Goal: Task Accomplishment & Management: Complete application form

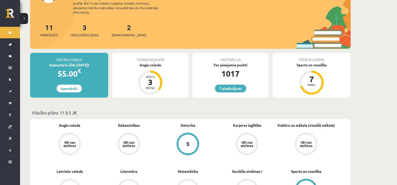
scroll to position [50, 0]
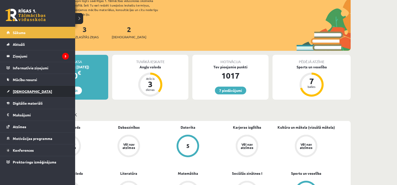
click at [24, 91] on span "[DEMOGRAPHIC_DATA]" at bounding box center [32, 91] width 39 height 5
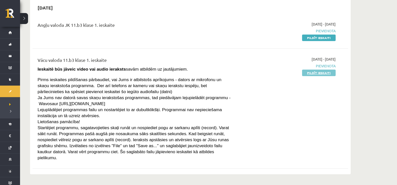
click at [313, 74] on link "Pildīt ieskaiti" at bounding box center [319, 73] width 34 height 7
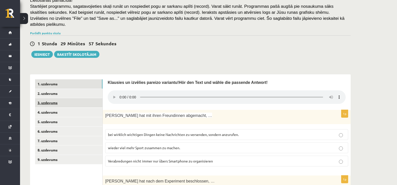
scroll to position [100, 0]
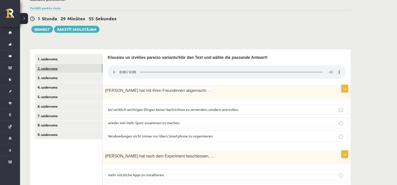
click at [48, 64] on link "2. uzdevums" at bounding box center [68, 68] width 67 height 9
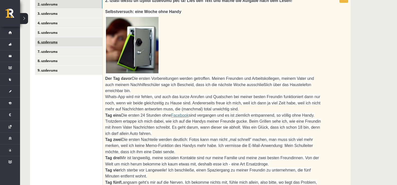
scroll to position [118, 0]
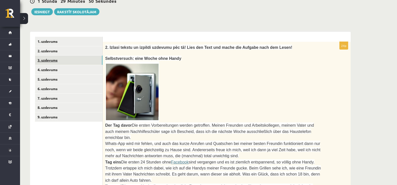
click at [49, 56] on link "3. uzdevums" at bounding box center [68, 60] width 67 height 9
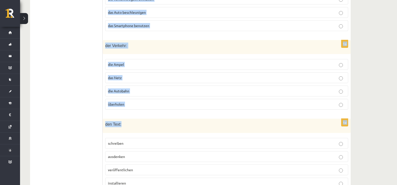
scroll to position [537, 0]
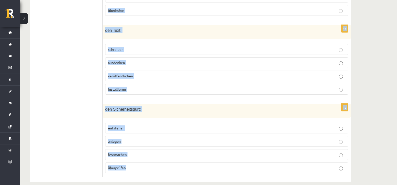
drag, startPoint x: 146, startPoint y: 83, endPoint x: 151, endPoint y: 135, distance: 52.6
copy form "Lor ipsum dolor? 4s ame Consecte: adipiscingelit seddoeiusmo temporincid utlabo…"
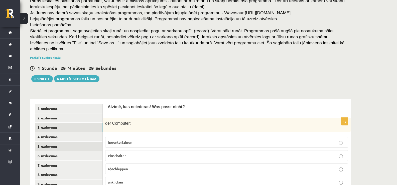
scroll to position [61, 0]
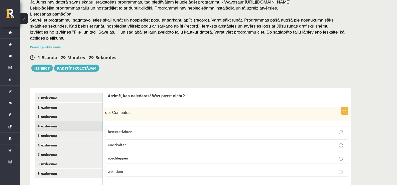
click at [49, 123] on link "4. uzdevums" at bounding box center [68, 125] width 67 height 9
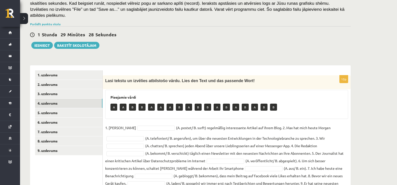
scroll to position [113, 0]
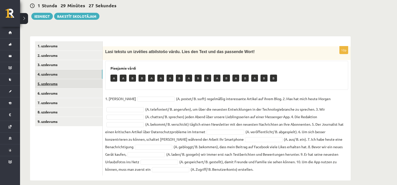
click at [49, 79] on link "5. uzdevums" at bounding box center [68, 83] width 67 height 9
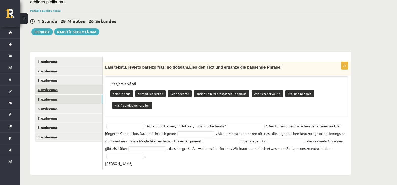
scroll to position [92, 0]
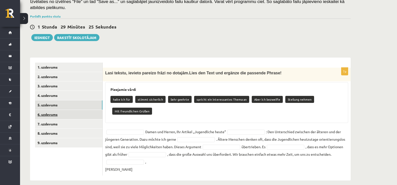
click at [51, 110] on link "6. uzdevums" at bounding box center [68, 114] width 67 height 9
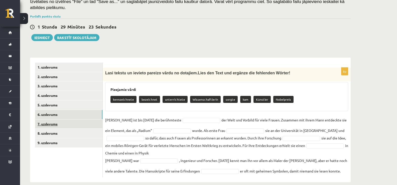
click at [52, 120] on link "7. uzdevums" at bounding box center [68, 123] width 67 height 9
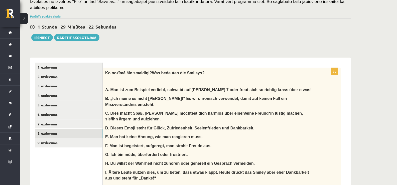
click at [52, 129] on link "8. uzdevums" at bounding box center [68, 133] width 67 height 9
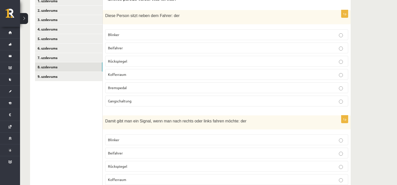
scroll to position [167, 0]
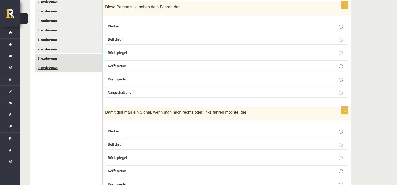
click at [50, 63] on link "9. uzdevums" at bounding box center [68, 67] width 67 height 9
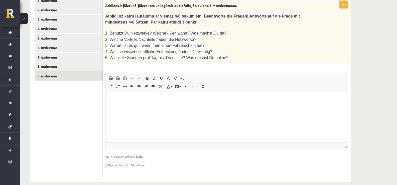
scroll to position [134, 0]
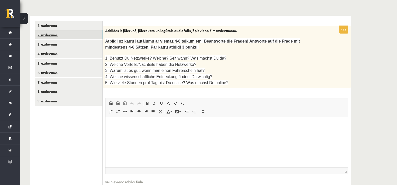
click at [45, 30] on link "2. uzdevums" at bounding box center [68, 34] width 67 height 9
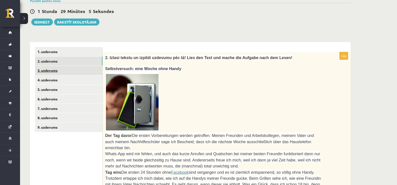
scroll to position [84, 0]
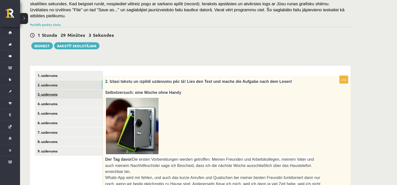
click at [51, 90] on link "3. uzdevums" at bounding box center [68, 94] width 67 height 9
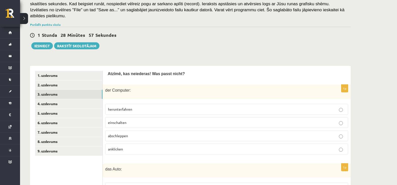
click at [130, 133] on p "abschleppen" at bounding box center [226, 135] width 237 height 5
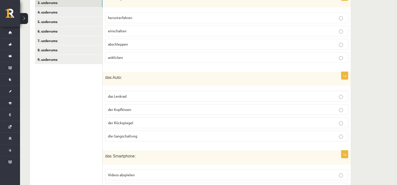
scroll to position [184, 0]
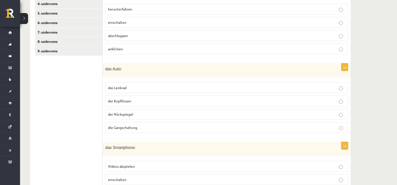
click at [126, 99] on span "der Kopfkissen" at bounding box center [119, 101] width 23 height 5
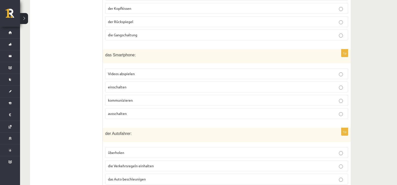
scroll to position [284, 0]
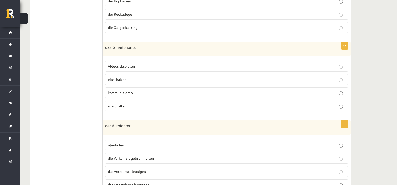
click at [130, 90] on p "kommunizieren" at bounding box center [226, 92] width 237 height 5
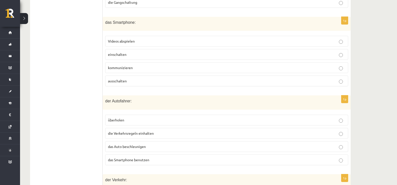
scroll to position [359, 0]
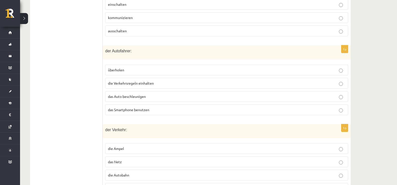
click at [130, 107] on label "das Smartphone benutzen" at bounding box center [226, 109] width 243 height 11
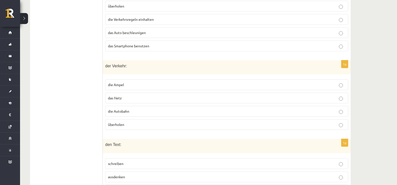
scroll to position [434, 0]
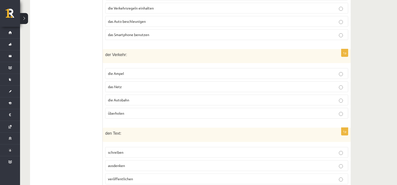
click at [122, 81] on label "das Netz" at bounding box center [226, 86] width 243 height 11
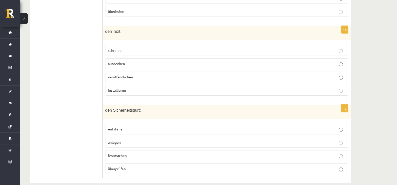
scroll to position [537, 0]
click at [115, 85] on label "installieren" at bounding box center [226, 89] width 243 height 11
click at [118, 126] on span "entstehen" at bounding box center [116, 128] width 17 height 5
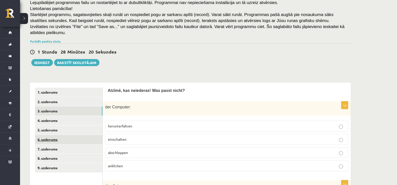
scroll to position [61, 0]
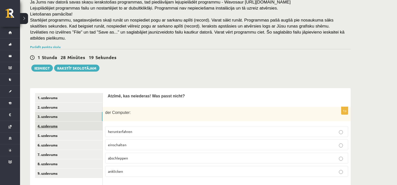
click at [59, 121] on link "4. uzdevums" at bounding box center [68, 125] width 67 height 9
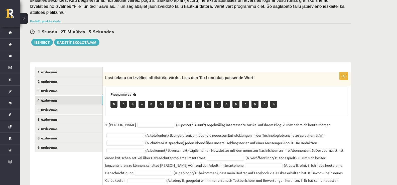
scroll to position [113, 0]
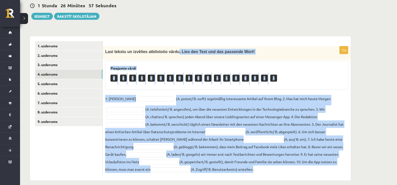
drag, startPoint x: 169, startPoint y: 46, endPoint x: 272, endPoint y: 170, distance: 162.0
click at [272, 170] on div "10p Lasi tekstu un izvēlies atbilstošo vārdu. Lies den Text und das passende Wo…" at bounding box center [227, 108] width 248 height 144
copy div ". Lore ips Dolo sit ame consecte Adip! Elitseddo eiusm T I U L E D M A E A M V …"
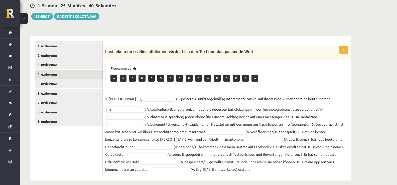
click at [119, 110] on fieldset "1. [PERSON_NAME] * (A. postet/ B. surft) regelmäßig interessante Artikel auf ih…" at bounding box center [226, 134] width 243 height 78
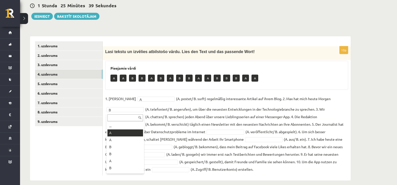
drag, startPoint x: 121, startPoint y: 133, endPoint x: 120, endPoint y: 123, distance: 10.8
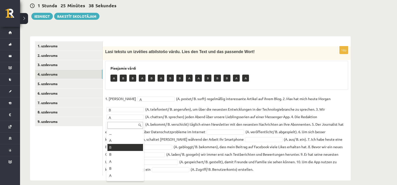
drag, startPoint x: 118, startPoint y: 150, endPoint x: 132, endPoint y: 8, distance: 142.6
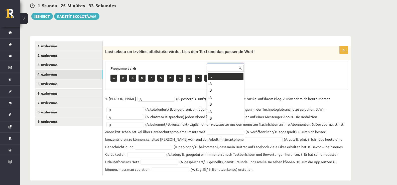
drag, startPoint x: 228, startPoint y: 124, endPoint x: 228, endPoint y: 130, distance: 5.5
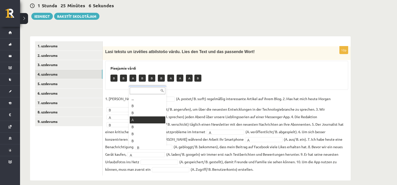
scroll to position [6, 0]
drag, startPoint x: 138, startPoint y: 121, endPoint x: 140, endPoint y: 126, distance: 4.9
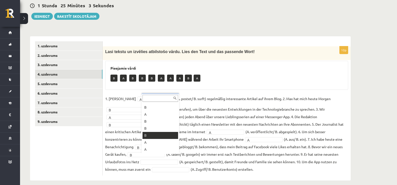
drag, startPoint x: 153, startPoint y: 134, endPoint x: 158, endPoint y: 152, distance: 18.6
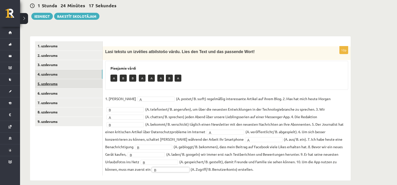
click at [41, 79] on link "5. uzdevums" at bounding box center [68, 83] width 67 height 9
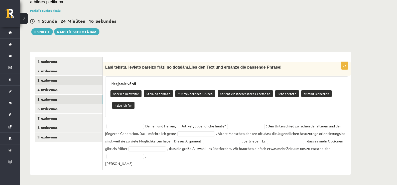
scroll to position [92, 0]
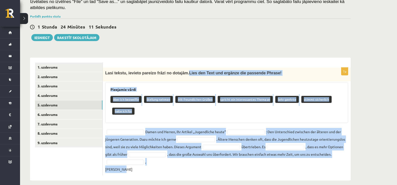
drag, startPoint x: 178, startPoint y: 66, endPoint x: 276, endPoint y: 151, distance: 130.1
click at [286, 160] on div "7p Lasi tekstu, ievieto pareizo frāzi no dotajām. Lies den Text und ergänze die…" at bounding box center [227, 122] width 248 height 108
copy div "Lore ips Dolo sit ametcon adi elitsedd Eiusmo! Temporinc utlab Etdo mag aliquae…"
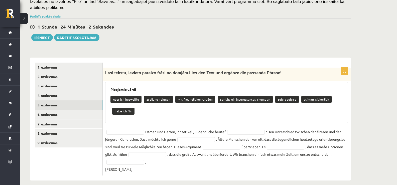
drag, startPoint x: 242, startPoint y: 25, endPoint x: 237, endPoint y: 27, distance: 4.4
click at [238, 27] on div "1 Stunda 24 Minūtes 2 Sekundes Ieskaite saglabāta! Iesniegt Rakstīt skolotājam" at bounding box center [190, 30] width 320 height 23
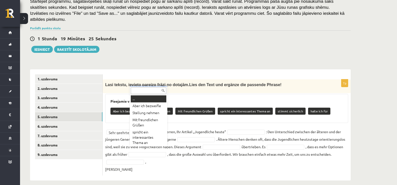
scroll to position [6, 0]
drag, startPoint x: 140, startPoint y: 104, endPoint x: 137, endPoint y: 84, distance: 19.8
click at [137, 84] on body "0 Dāvanas 1017 mP 131 xp [PERSON_NAME] Sākums Aktuāli Kā mācīties eSKOLĀ Kontak…" at bounding box center [198, 12] width 397 height 185
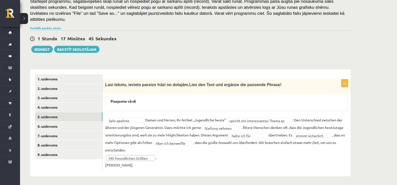
scroll to position [76, 0]
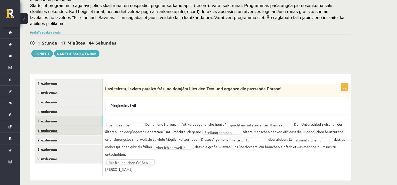
click at [53, 126] on link "6. uzdevums" at bounding box center [68, 130] width 67 height 9
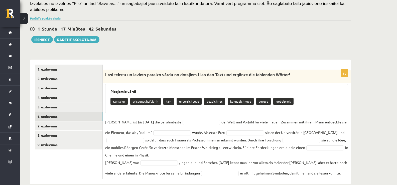
scroll to position [94, 0]
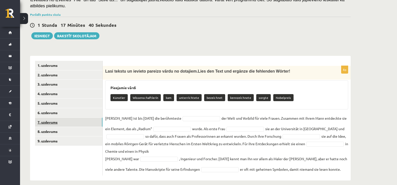
click at [52, 118] on link "7. uzdevums" at bounding box center [68, 122] width 67 height 9
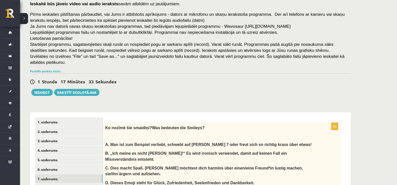
scroll to position [100, 0]
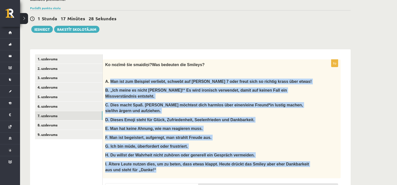
drag, startPoint x: 109, startPoint y: 75, endPoint x: 323, endPoint y: 153, distance: 227.6
click at [323, 153] on div "Ko noz īmē šie smaidiņi? Was bedeuten die Smileys? A. Man ist zum Beispiel verl…" at bounding box center [222, 118] width 238 height 119
copy div "Man ist zum Beispiel verliebt, schwebt auf [PERSON_NAME] 7 oder freut sich so r…"
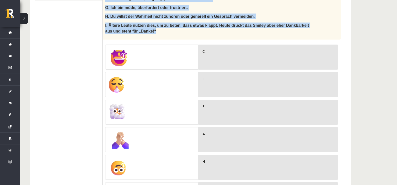
scroll to position [250, 0]
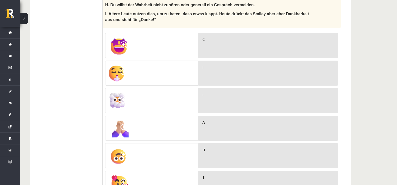
click at [63, 96] on ul "1. uzdevums 2. uzdevums 3. uzdevums 4. uzdevums 5. uzdevums 6. uzdevums 7. uzde…" at bounding box center [69, 92] width 68 height 377
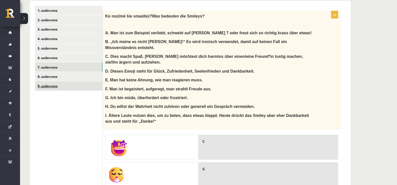
scroll to position [144, 0]
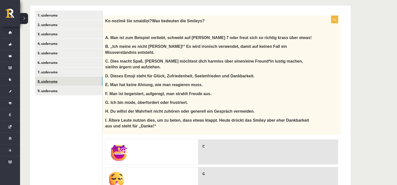
click at [51, 77] on link "8. uzdevums" at bounding box center [68, 81] width 67 height 9
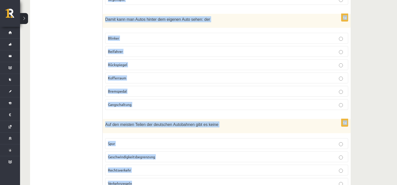
scroll to position [1076, 0]
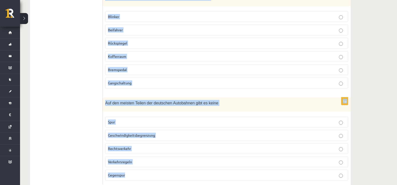
drag, startPoint x: 104, startPoint y: 72, endPoint x: 184, endPoint y: 84, distance: 80.3
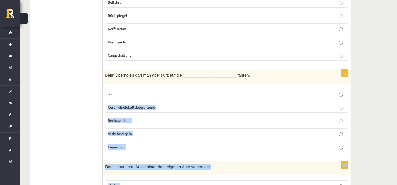
scroll to position [901, 0]
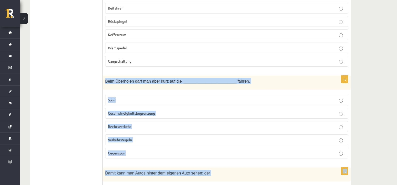
drag, startPoint x: 146, startPoint y: 165, endPoint x: 108, endPoint y: 68, distance: 104.2
copy form "Beim Überholen darf man aber kurz auf die ________________________ fahren. Spur…"
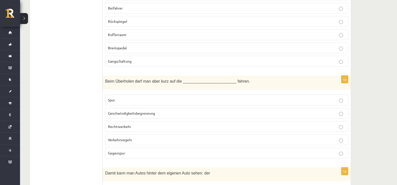
click at [129, 150] on p "Gegenspur" at bounding box center [226, 152] width 237 height 5
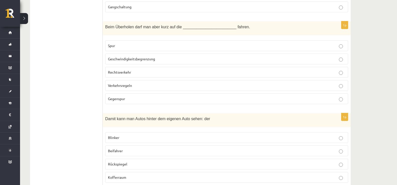
scroll to position [1026, 0]
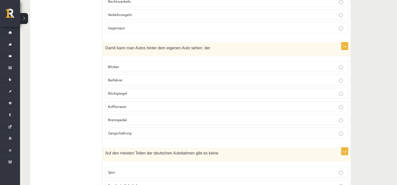
click at [130, 88] on label "Rückspiegel" at bounding box center [226, 93] width 243 height 11
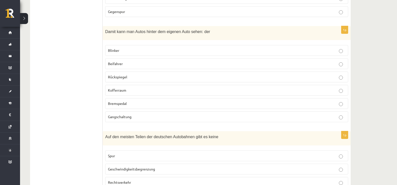
scroll to position [1051, 0]
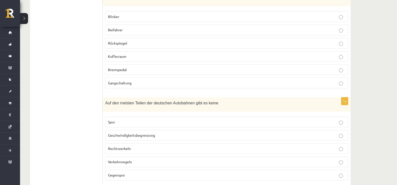
click at [131, 130] on label "Geschwindigkeitsbegrenzung" at bounding box center [226, 135] width 243 height 11
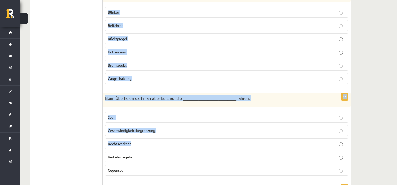
scroll to position [876, 0]
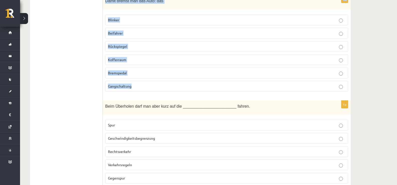
drag, startPoint x: 104, startPoint y: 90, endPoint x: 148, endPoint y: 79, distance: 45.7
copy form "Damit kann man wählen, ob das Auto vorwärts oder rückwärts fährt: die Blinker B…"
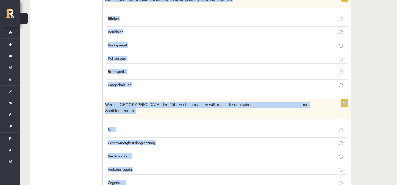
scroll to position [676, 0]
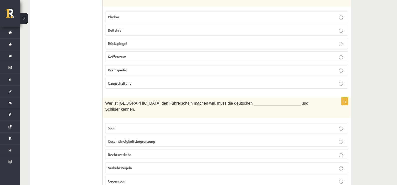
drag, startPoint x: 93, startPoint y: 74, endPoint x: 108, endPoint y: 80, distance: 16.3
click at [93, 74] on ul "1. uzdevums 2. uzdevums 3. uzdevums 4. uzdevums 5. uzdevums 6. uzdevums 7. uzde…" at bounding box center [69, 32] width 68 height 1106
click at [112, 81] on span "Gangschaltung" at bounding box center [120, 83] width 24 height 5
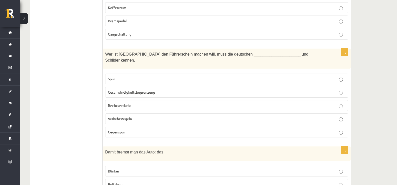
scroll to position [726, 0]
click at [121, 115] on p "Verkehrsregeln" at bounding box center [226, 117] width 237 height 5
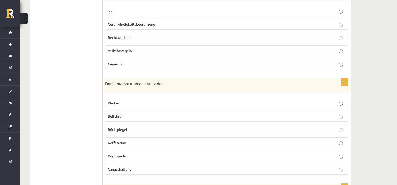
scroll to position [826, 0]
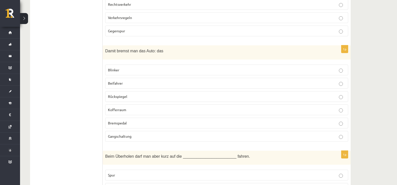
drag, startPoint x: 121, startPoint y: 111, endPoint x: 127, endPoint y: 13, distance: 98.6
click at [121, 120] on p "Bremspedal" at bounding box center [226, 122] width 237 height 5
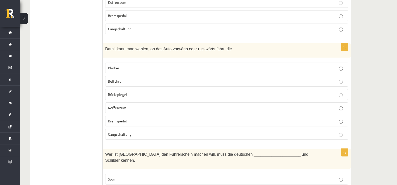
scroll to position [526, 0]
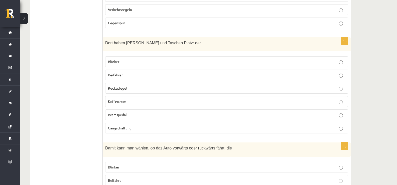
click at [127, 86] on p "Rückspiegel" at bounding box center [226, 88] width 237 height 5
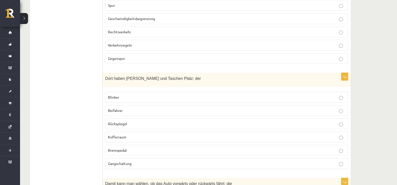
scroll to position [425, 0]
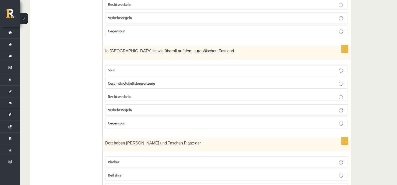
click at [128, 67] on p "Spur" at bounding box center [226, 69] width 237 height 5
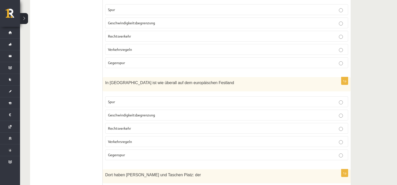
scroll to position [350, 0]
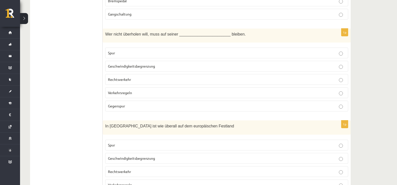
click at [128, 87] on label "Verkehrsregeln" at bounding box center [226, 92] width 243 height 11
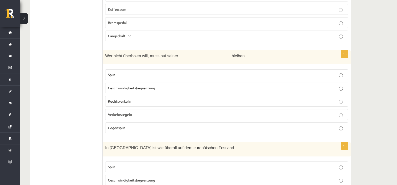
scroll to position [275, 0]
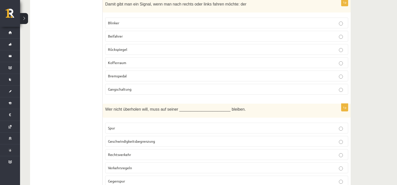
click at [129, 73] on label "Bremspedal" at bounding box center [226, 76] width 243 height 11
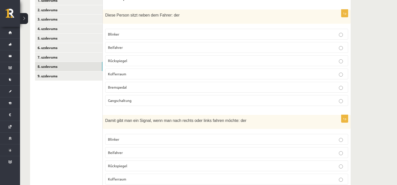
scroll to position [150, 0]
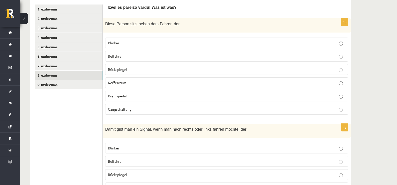
click at [132, 68] on label "Rückspiegel" at bounding box center [226, 69] width 243 height 11
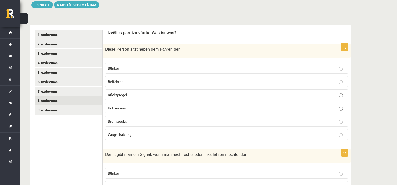
scroll to position [125, 0]
click at [56, 96] on link "8. uzdevums" at bounding box center [68, 100] width 67 height 9
click at [63, 96] on link "8. uzdevums" at bounding box center [68, 100] width 67 height 9
click at [62, 88] on link "7. uzdevums" at bounding box center [68, 90] width 67 height 9
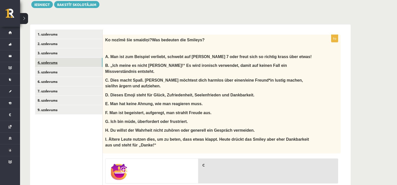
click at [50, 58] on link "4. uzdevums" at bounding box center [68, 62] width 67 height 9
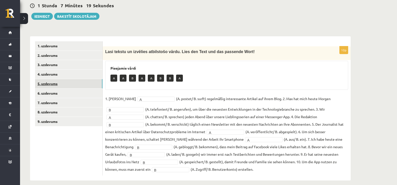
click at [54, 79] on link "5. uzdevums" at bounding box center [68, 83] width 67 height 9
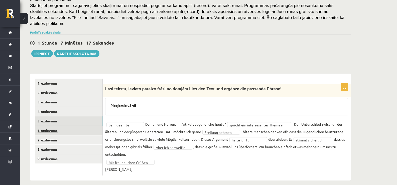
click at [53, 126] on link "6. uzdevums" at bounding box center [68, 130] width 67 height 9
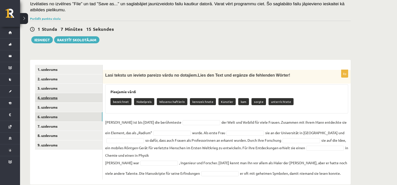
scroll to position [94, 0]
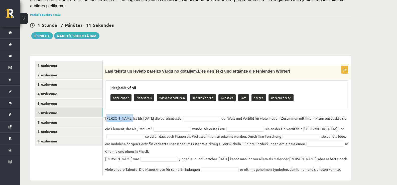
drag, startPoint x: 107, startPoint y: 112, endPoint x: 126, endPoint y: 112, distance: 19.0
click at [126, 114] on p "[PERSON_NAME] ist bis [DATE] die berühmteste" at bounding box center [143, 118] width 76 height 8
click at [130, 114] on p "[PERSON_NAME] ist bis [DATE] die berühmteste" at bounding box center [143, 118] width 76 height 8
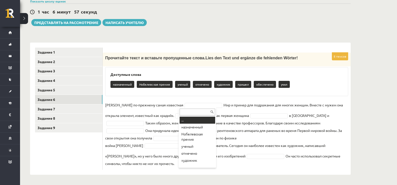
scroll to position [107, 0]
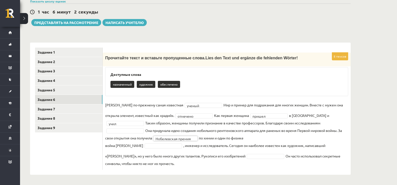
click at [258, 138] on fieldset "**********" at bounding box center [226, 134] width 243 height 66
drag, startPoint x: 251, startPoint y: 138, endPoint x: 247, endPoint y: 138, distance: 4.0
click at [251, 138] on fieldset "**********" at bounding box center [226, 134] width 243 height 66
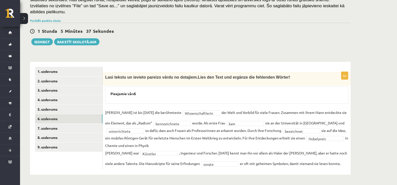
scroll to position [82, 0]
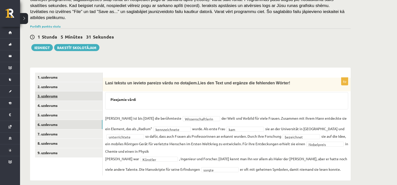
click at [53, 91] on link "3. uzdevums" at bounding box center [68, 95] width 67 height 9
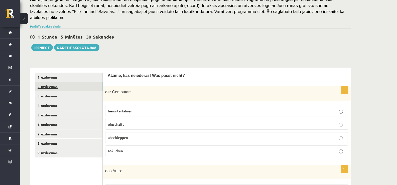
click at [51, 82] on link "2. uzdevums" at bounding box center [68, 86] width 67 height 9
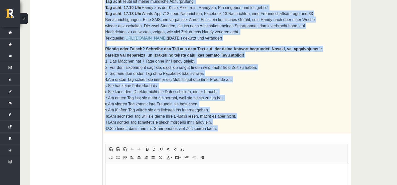
scroll to position [382, 0]
drag, startPoint x: 106, startPoint y: 55, endPoint x: 205, endPoint y: 113, distance: 114.4
click at [266, 58] on p "1. Das Mädchen hat 7 Tage ohne ihr Handy gelebt." at bounding box center [214, 61] width 218 height 6
click at [203, 82] on p "5. Sie hat keine Fahrerlaubnis." at bounding box center [214, 85] width 218 height 6
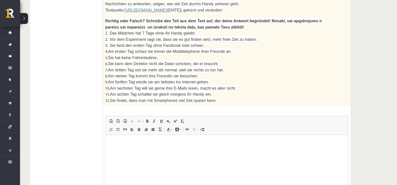
scroll to position [443, 0]
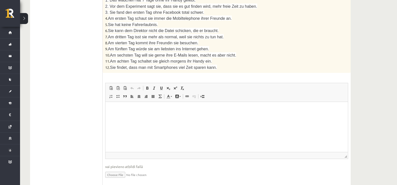
click at [123, 117] on html at bounding box center [226, 109] width 242 height 15
click at [111, 94] on span at bounding box center [111, 96] width 4 height 4
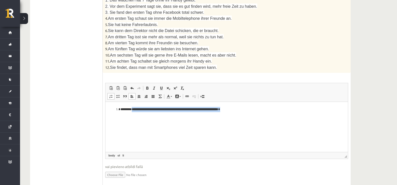
drag, startPoint x: 132, startPoint y: 109, endPoint x: 242, endPoint y: 107, distance: 109.9
click at [242, 107] on li "**********" at bounding box center [226, 109] width 212 height 5
click at [147, 86] on span at bounding box center [147, 88] width 4 height 4
click at [198, 117] on html "**********" at bounding box center [226, 109] width 242 height 15
click at [212, 110] on strong "**********" at bounding box center [175, 108] width 86 height 3
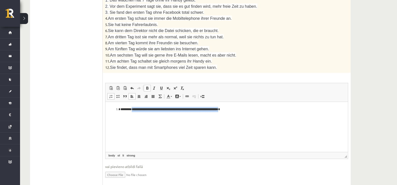
drag, startPoint x: 242, startPoint y: 108, endPoint x: 132, endPoint y: 111, distance: 109.5
click at [132, 111] on li "**********" at bounding box center [226, 109] width 212 height 5
click at [147, 86] on span at bounding box center [147, 88] width 4 height 4
click at [153, 86] on span at bounding box center [154, 88] width 4 height 4
click at [147, 86] on span at bounding box center [147, 88] width 4 height 4
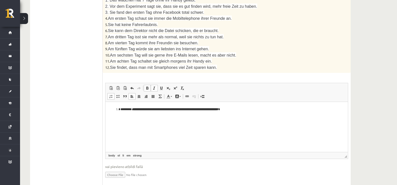
click at [154, 86] on span at bounding box center [154, 88] width 4 height 4
click at [176, 109] on strong "**********" at bounding box center [175, 108] width 86 height 3
click at [174, 117] on html "**********" at bounding box center [226, 109] width 242 height 15
click at [196, 109] on strong "**********" at bounding box center [175, 108] width 86 height 3
drag, startPoint x: 228, startPoint y: 110, endPoint x: 132, endPoint y: 110, distance: 95.1
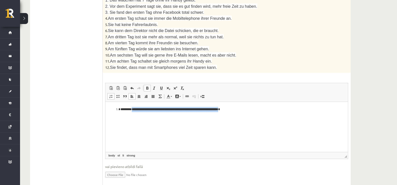
click at [132, 110] on strong "**********" at bounding box center [175, 108] width 86 height 3
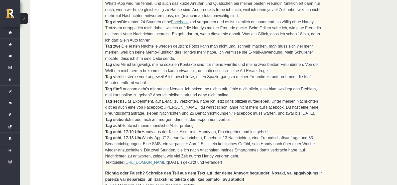
scroll to position [218, 0]
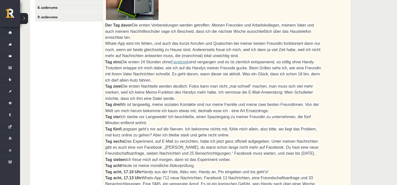
drag, startPoint x: 106, startPoint y: 17, endPoint x: 321, endPoint y: 172, distance: 265.3
click at [321, 172] on div "2. Izlasi tekstu un izpildi uzdevumu pēc tā! Lies den Text und mache die Aufgab…" at bounding box center [227, 120] width 248 height 357
copy div "Lor Ips dolor Sit ametco Adipiscingelit seddoe temporinc. Utlabo Etdolore mag A…"
click at [96, 68] on ul "1. uzdevums 2. uzdevums 3. uzdevums 4. uzdevums 5. uzdevums 6. uzdevums 7. uzde…" at bounding box center [69, 175] width 68 height 476
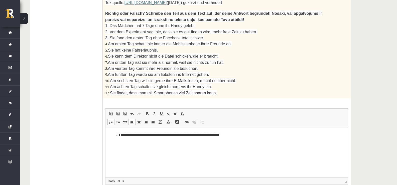
scroll to position [443, 0]
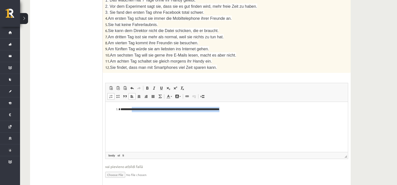
drag, startPoint x: 231, startPoint y: 109, endPoint x: 133, endPoint y: 114, distance: 98.0
click at [133, 114] on html "**********" at bounding box center [226, 109] width 242 height 15
click at [154, 65] on span "Sie findet, dass man mit Smartphones viel Zeit sparen kann." at bounding box center [163, 67] width 107 height 4
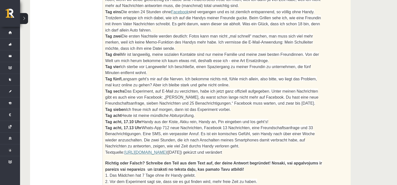
scroll to position [243, 0]
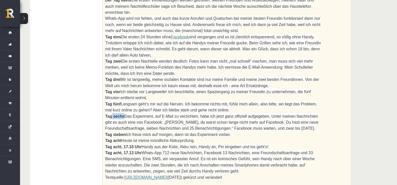
drag, startPoint x: 121, startPoint y: 95, endPoint x: 111, endPoint y: 95, distance: 10.3
click at [111, 114] on span "Tag sechs Das Experiment, auf E-Mail zu verzichten, habe ich jetzt ganz offizie…" at bounding box center [211, 122] width 213 height 17
click at [125, 114] on span "Das Experiment, auf E-Mail zu verzichten, habe ich jetzt ganz offiziell aufgege…" at bounding box center [211, 122] width 213 height 17
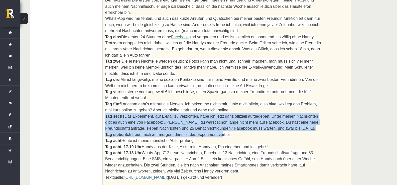
drag, startPoint x: 103, startPoint y: 94, endPoint x: 295, endPoint y: 9, distance: 209.5
click at [211, 111] on div "2. Izlasi tekstu un izpildi uzdevumu pēc tā! Lies den Text und mache die Aufgab…" at bounding box center [227, 95] width 248 height 357
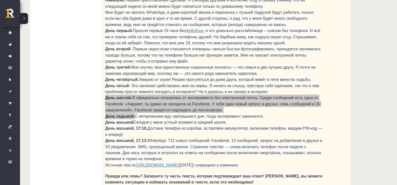
scroll to position [249, 0]
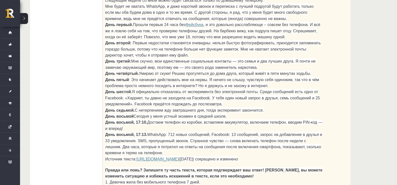
click at [277, 70] on p "День четвёртый. Умираю от скуки! Решаю прогуляться до дома друга, который живёт…" at bounding box center [214, 73] width 218 height 6
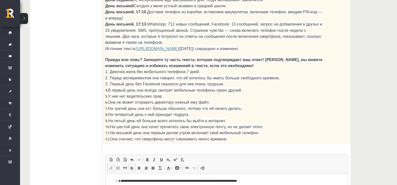
scroll to position [299, 0]
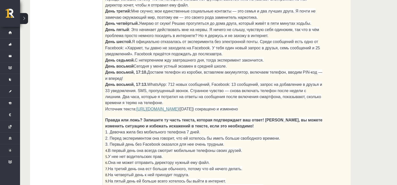
click at [179, 107] on font "[URL][DOMAIN_NAME]" at bounding box center [157, 109] width 42 height 4
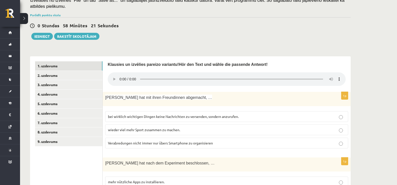
scroll to position [93, 0]
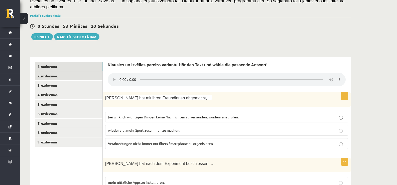
click at [56, 71] on link "2. uzdevums" at bounding box center [68, 75] width 67 height 9
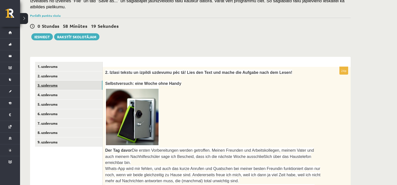
click at [54, 82] on link "3. uzdevums" at bounding box center [68, 85] width 67 height 9
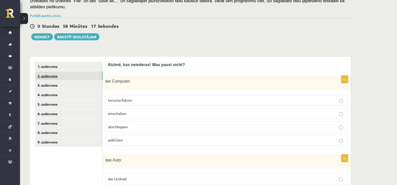
click at [52, 74] on link "2. uzdevums" at bounding box center [68, 75] width 67 height 9
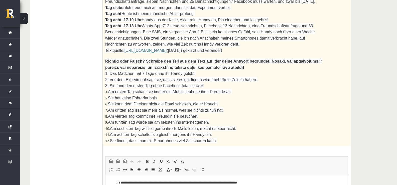
scroll to position [418, 0]
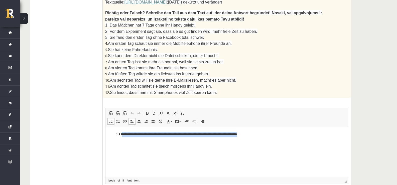
drag, startPoint x: 274, startPoint y: 136, endPoint x: 122, endPoint y: 132, distance: 151.8
click at [122, 132] on li "**********" at bounding box center [226, 134] width 212 height 5
drag, startPoint x: 121, startPoint y: 132, endPoint x: 295, endPoint y: 139, distance: 174.4
click at [295, 139] on html "**********" at bounding box center [226, 134] width 242 height 15
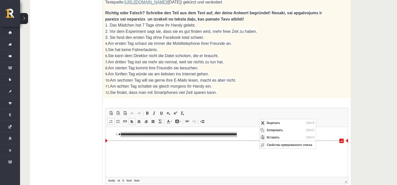
scroll to position [0, 0]
click at [219, 138] on html "**********" at bounding box center [226, 134] width 242 height 15
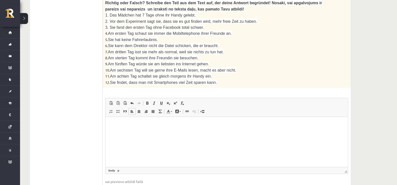
scroll to position [443, 0]
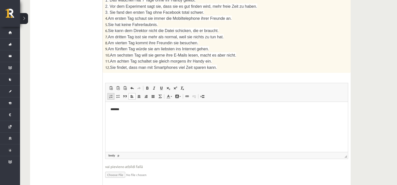
click at [112, 94] on span at bounding box center [111, 96] width 4 height 4
click at [136, 110] on li "*******" at bounding box center [226, 109] width 212 height 5
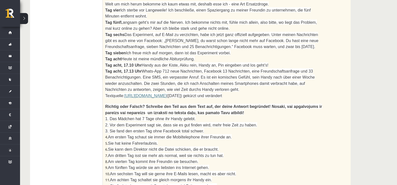
scroll to position [318, 0]
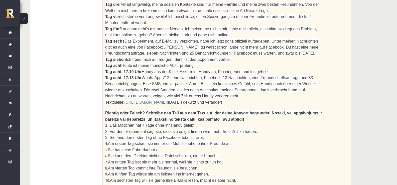
drag, startPoint x: 106, startPoint y: 35, endPoint x: 228, endPoint y: 36, distance: 121.9
click at [228, 56] on p "Tag sieben Ich freue mich auf morgen, dann ist das Experiment vorbei." at bounding box center [214, 59] width 218 height 6
copy span "Tag sieben Ich freue mich auf morgen, dann ist das Experiment vorbei."
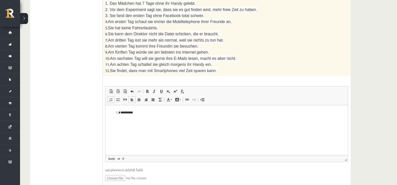
scroll to position [443, 0]
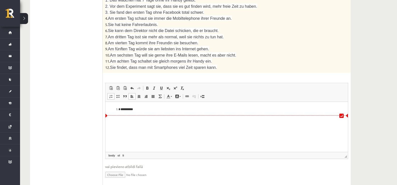
click at [135, 109] on li "**********" at bounding box center [226, 109] width 212 height 5
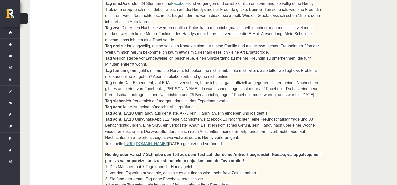
scroll to position [268, 0]
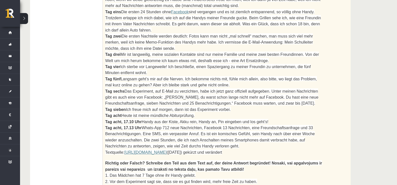
click at [126, 89] on span "Das Experiment, auf E-Mail zu verzichten, habe ich jetzt ganz offiziell aufgege…" at bounding box center [211, 97] width 213 height 17
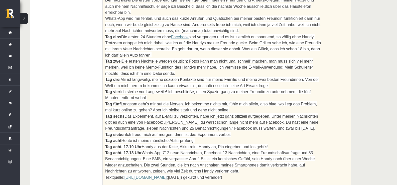
scroll to position [218, 0]
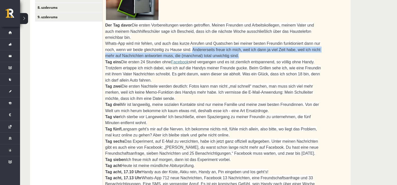
drag, startPoint x: 175, startPoint y: 36, endPoint x: 213, endPoint y: 44, distance: 39.2
click at [213, 44] on span "Whats-App wird mir fehlen, und auch das kurze Anrufen und Quatschen bei meiner …" at bounding box center [212, 49] width 215 height 17
copy span "Andererseits freue ich mich, weil ich dann ja viel Zeit habe, weil ich nicht me…"
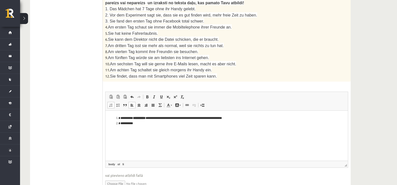
scroll to position [443, 0]
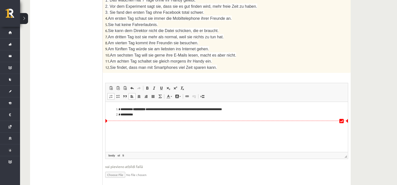
click at [135, 119] on html "**********" at bounding box center [226, 112] width 242 height 20
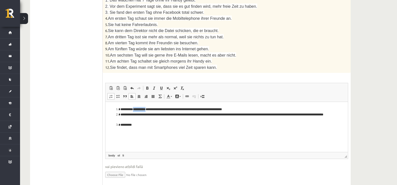
drag, startPoint x: 149, startPoint y: 109, endPoint x: 133, endPoint y: 109, distance: 16.8
click at [133, 109] on li "**********" at bounding box center [226, 109] width 212 height 5
click at [145, 86] on span at bounding box center [147, 88] width 4 height 4
click at [147, 86] on span at bounding box center [147, 88] width 4 height 4
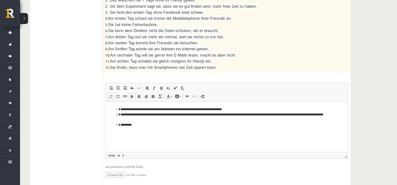
click at [142, 125] on li "*********" at bounding box center [226, 124] width 212 height 5
drag, startPoint x: 137, startPoint y: 126, endPoint x: 243, endPoint y: 211, distance: 135.0
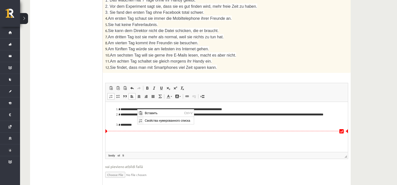
click at [135, 127] on li "*********" at bounding box center [226, 124] width 212 height 5
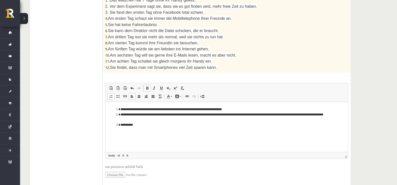
click at [148, 86] on span at bounding box center [147, 88] width 4 height 4
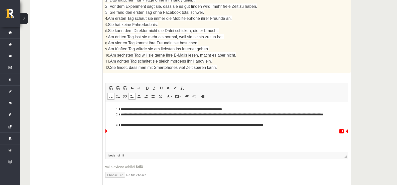
click at [133, 124] on li "**********" at bounding box center [226, 124] width 212 height 5
click at [112, 93] on link "Вставить / удалить нумерованный список" at bounding box center [110, 96] width 7 height 7
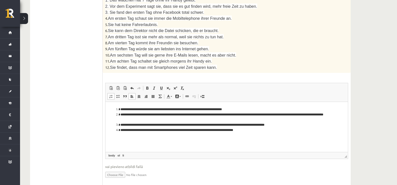
drag, startPoint x: 134, startPoint y: 130, endPoint x: 150, endPoint y: 142, distance: 20.6
click at [134, 129] on li "**********" at bounding box center [226, 129] width 212 height 5
drag, startPoint x: 132, startPoint y: 130, endPoint x: 121, endPoint y: 131, distance: 11.3
click at [121, 131] on li "**********" at bounding box center [226, 129] width 212 height 5
click at [130, 129] on li "**********" at bounding box center [226, 129] width 212 height 5
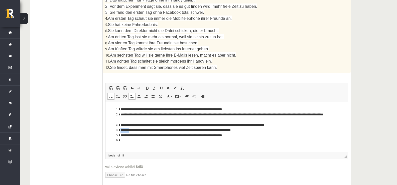
drag, startPoint x: 130, startPoint y: 130, endPoint x: 119, endPoint y: 130, distance: 11.0
click at [120, 130] on li "**********" at bounding box center [226, 129] width 212 height 5
drag, startPoint x: 130, startPoint y: 129, endPoint x: 119, endPoint y: 130, distance: 11.3
click at [120, 130] on li "**********" at bounding box center [226, 129] width 212 height 5
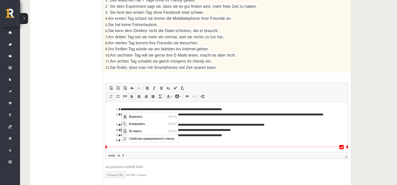
copy li "****** *"
click at [118, 143] on html "**********" at bounding box center [226, 125] width 242 height 46
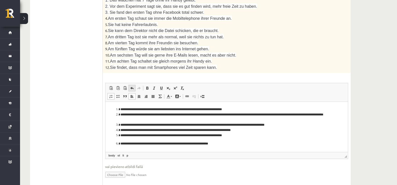
click at [131, 86] on span at bounding box center [132, 88] width 4 height 4
drag, startPoint x: 129, startPoint y: 131, endPoint x: 117, endPoint y: 130, distance: 12.1
click at [120, 130] on li "**********" at bounding box center [226, 129] width 212 height 5
copy li "*******"
click at [122, 138] on li "Визуальный текстовый редактор, wiswyg-editor-user-answer-47024936440320" at bounding box center [226, 140] width 212 height 5
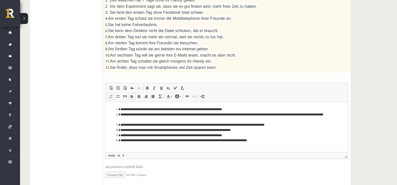
scroll to position [0, 0]
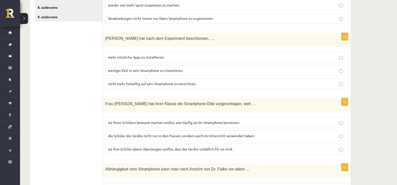
scroll to position [93, 0]
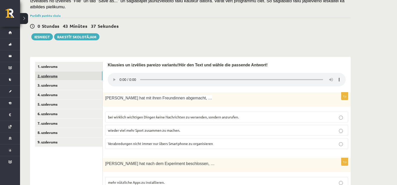
click at [56, 71] on link "2. uzdevums" at bounding box center [68, 75] width 67 height 9
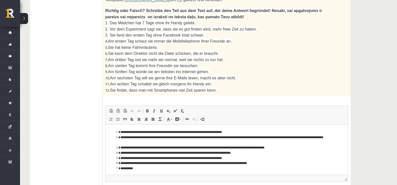
scroll to position [443, 0]
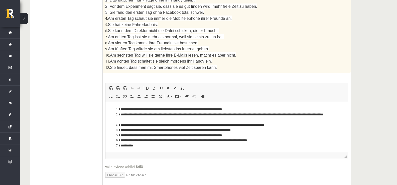
click at [151, 147] on li "**********" at bounding box center [224, 145] width 209 height 5
click at [269, 145] on li "**********" at bounding box center [224, 145] width 209 height 5
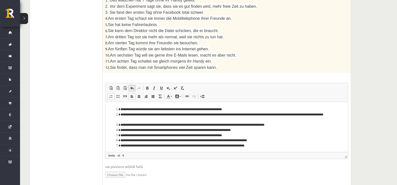
click at [133, 86] on span at bounding box center [132, 88] width 4 height 4
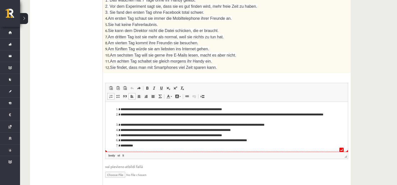
paste body "Визуальный текстовый редактор, wiswyg-editor-user-answer-47024922290140"
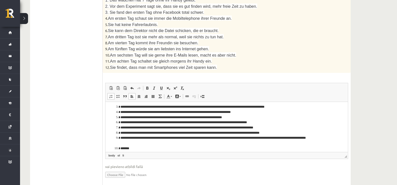
scroll to position [23, 0]
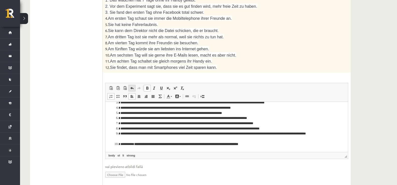
click at [134, 85] on link "Отменить Комбинация клавиш Ctrl+Z" at bounding box center [131, 88] width 7 height 7
click at [131, 86] on span at bounding box center [132, 88] width 4 height 4
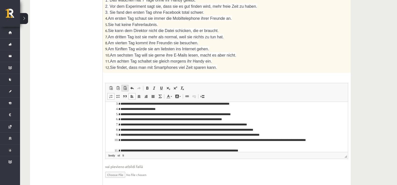
click at [125, 86] on span at bounding box center [125, 88] width 4 height 4
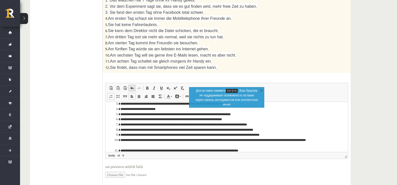
click at [131, 86] on span at bounding box center [132, 88] width 4 height 4
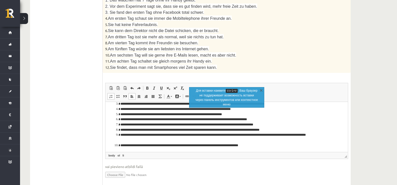
click at [251, 143] on li "**********" at bounding box center [224, 145] width 209 height 5
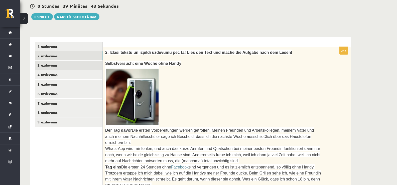
scroll to position [93, 0]
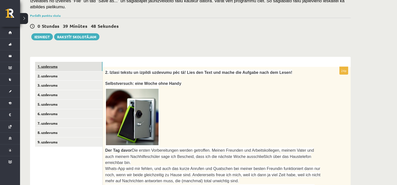
click at [61, 64] on link "1. uzdevums" at bounding box center [68, 66] width 67 height 9
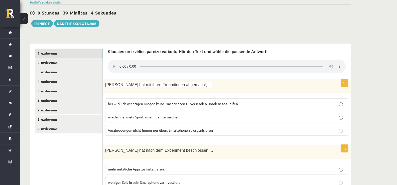
scroll to position [135, 0]
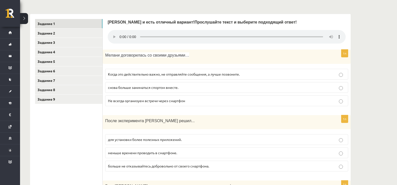
click at [148, 76] on font "Когда это действительно важно, не отправляйте сообщения, а лучше позвоните." at bounding box center [174, 74] width 132 height 5
click at [194, 89] on p "снова больше заниматься спортом вместе." at bounding box center [226, 87] width 237 height 5
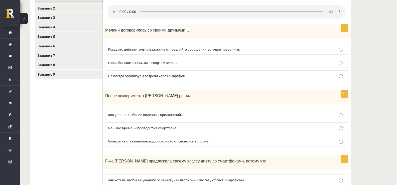
click at [177, 126] on font "меньше времени проводить в смартфоне." at bounding box center [142, 127] width 69 height 5
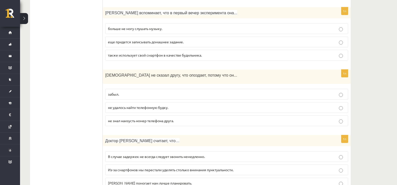
scroll to position [461, 0]
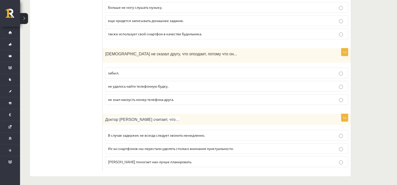
click at [147, 100] on p "не знал наизусть номер телефона друга." at bounding box center [226, 99] width 237 height 5
click at [201, 134] on font "В случае задержек не всегда следует звонить немедленно." at bounding box center [156, 135] width 97 height 5
click at [201, 150] on label "Из-за смартфонов мы перестали уделять столько внимания пунктуальности." at bounding box center [226, 148] width 243 height 11
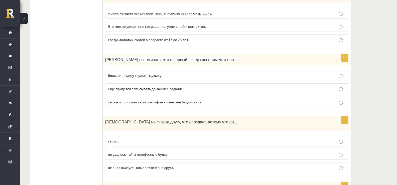
scroll to position [336, 0]
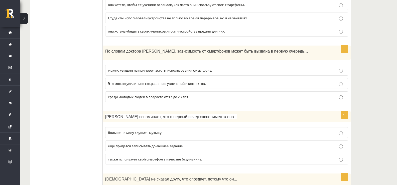
click at [167, 132] on p "больше не могу слушать музыку." at bounding box center [226, 132] width 237 height 5
click at [159, 99] on label "среди молодых людей в возрасте от 17 до 23 лет." at bounding box center [226, 96] width 243 height 11
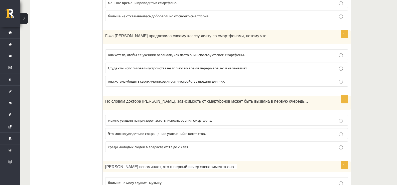
scroll to position [261, 0]
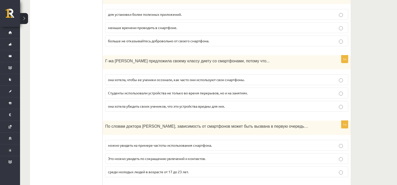
click at [154, 93] on font "Студенты использовали устройства не только во время перерывов, но и на занятиях." at bounding box center [178, 93] width 140 height 5
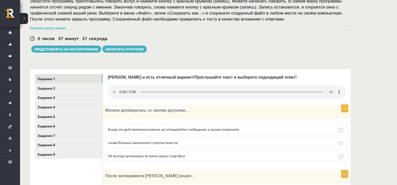
scroll to position [35, 0]
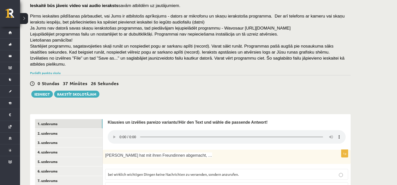
click at [276, 32] on p "Lejuplādējiet programmas failu un nostartējiet to ar dubultklikšķi. Programmai …" at bounding box center [189, 34] width 318 height 6
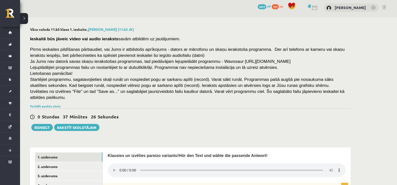
scroll to position [0, 0]
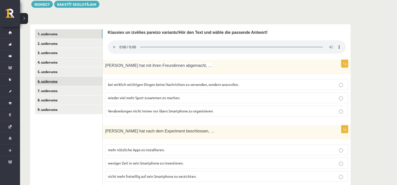
click at [55, 77] on link "6. uzdevums" at bounding box center [68, 81] width 67 height 9
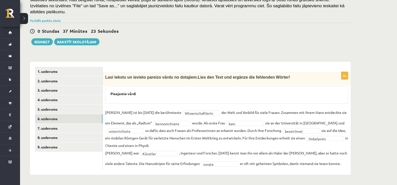
scroll to position [82, 0]
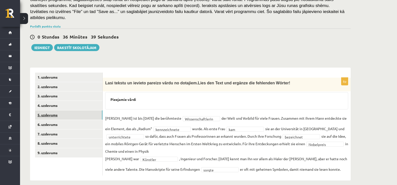
click at [64, 110] on link "5. uzdevums" at bounding box center [68, 114] width 67 height 9
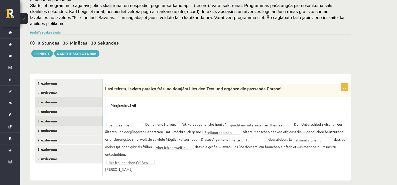
click at [63, 101] on link "3. uzdevums" at bounding box center [68, 101] width 67 height 9
